Goal: Entertainment & Leisure: Consume media (video, audio)

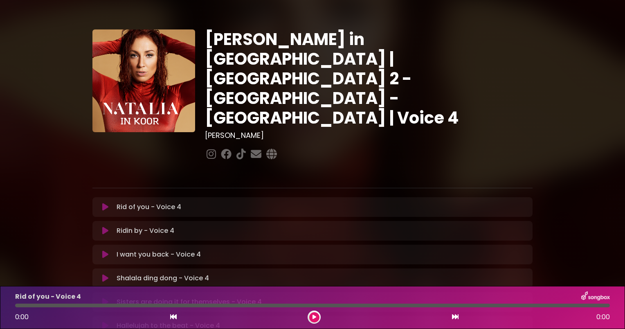
click at [104, 203] on icon at bounding box center [105, 207] width 6 height 8
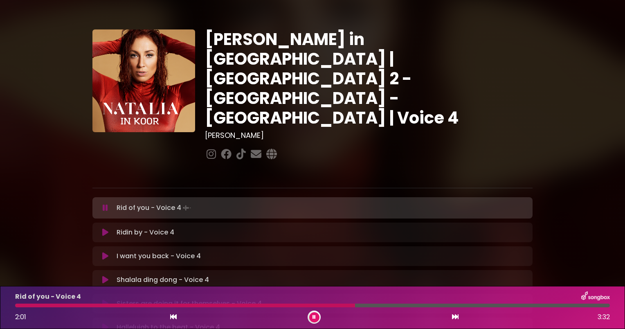
click at [314, 314] on icon at bounding box center [313, 316] width 3 height 5
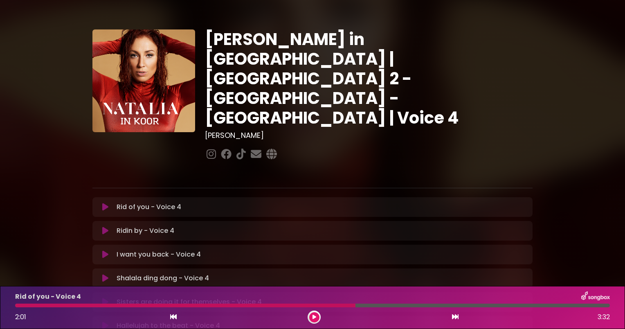
click at [313, 316] on icon at bounding box center [314, 316] width 4 height 5
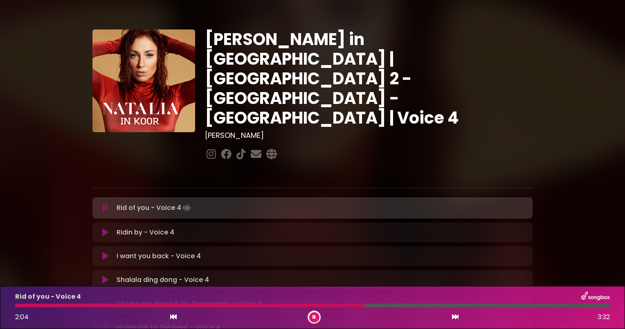
click at [302, 304] on div at bounding box center [189, 305] width 349 height 4
click at [215, 275] on div "Shalala ding dong - Voice 4 Loading Track..." at bounding box center [320, 280] width 414 height 10
click at [29, 305] on div at bounding box center [230, 305] width 430 height 4
click at [312, 316] on icon at bounding box center [313, 316] width 3 height 5
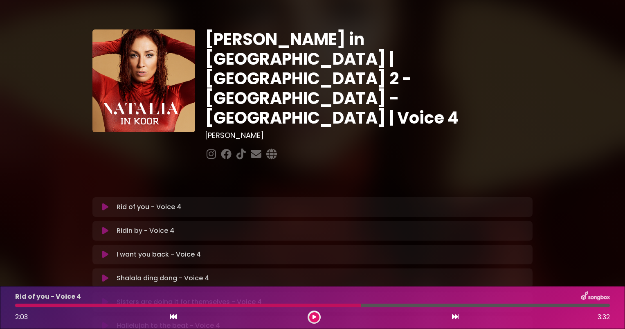
click at [319, 305] on div at bounding box center [187, 305] width 345 height 4
click at [332, 303] on div at bounding box center [187, 305] width 345 height 4
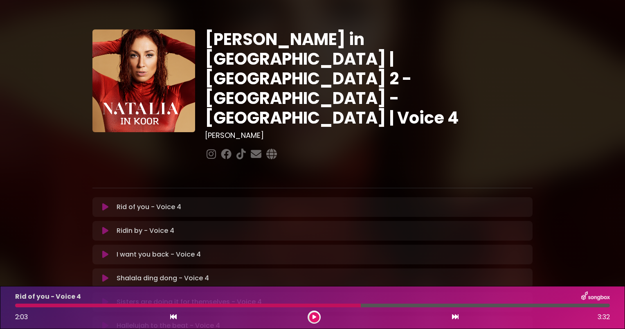
click at [318, 315] on button at bounding box center [314, 317] width 10 height 10
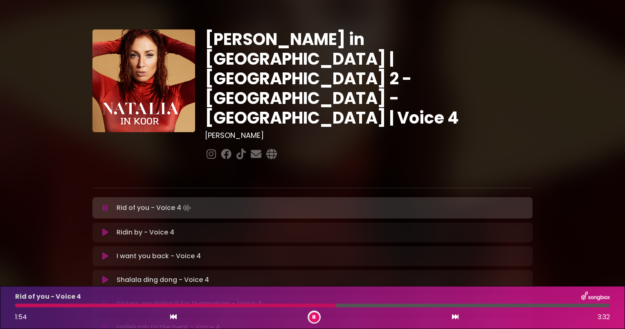
click at [315, 305] on div at bounding box center [175, 305] width 321 height 4
